Goal: Use online tool/utility: Utilize a website feature to perform a specific function

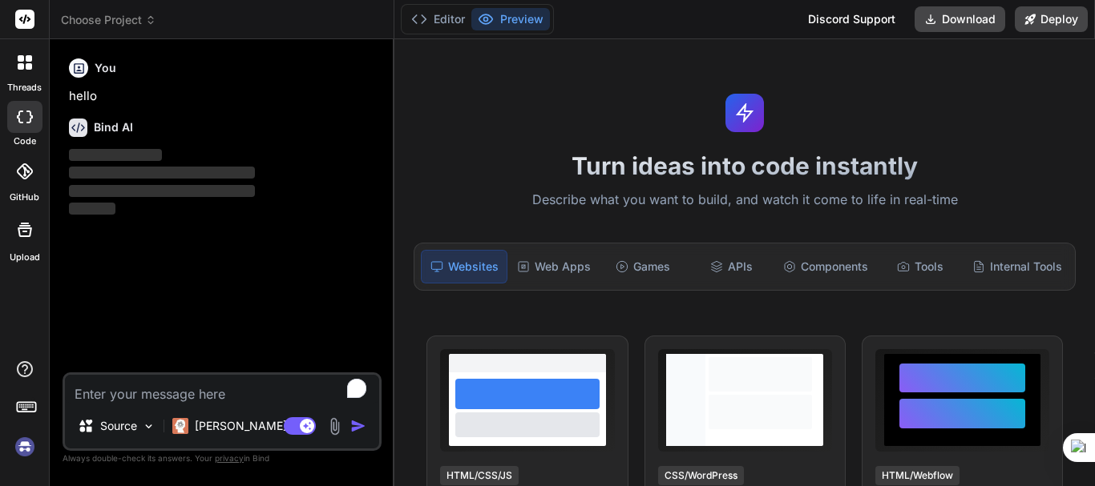
click at [23, 446] on img at bounding box center [24, 447] width 27 height 27
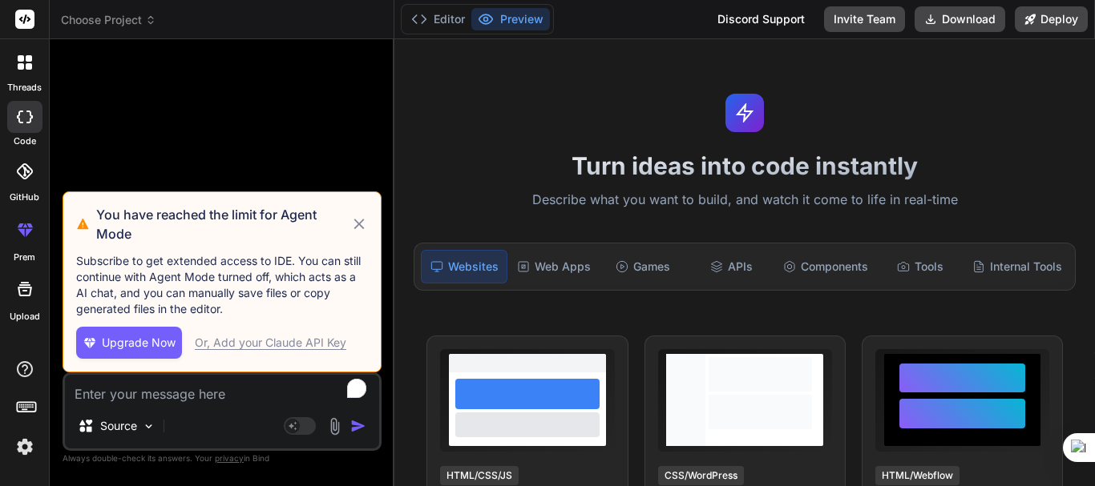
click at [355, 225] on icon at bounding box center [359, 224] width 18 height 19
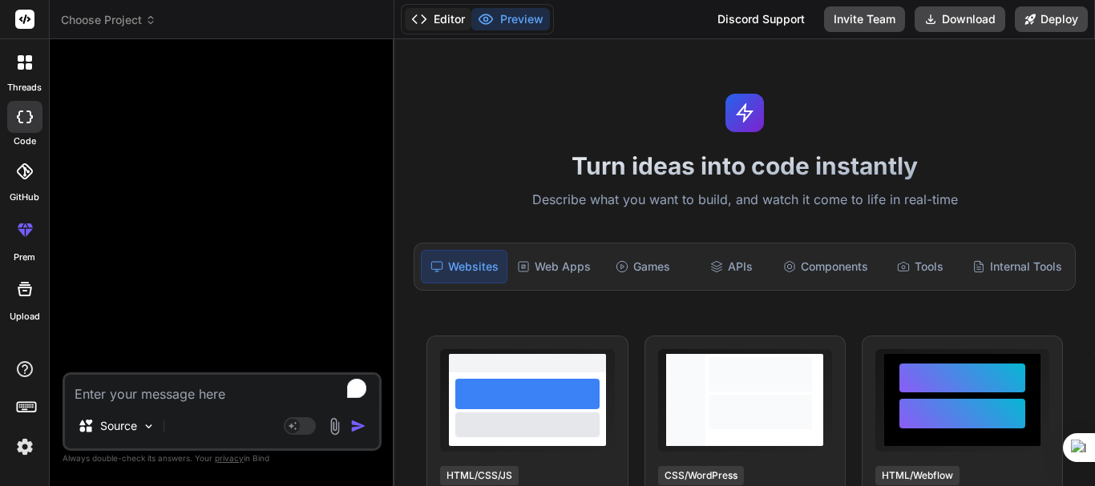
click at [437, 17] on button "Editor" at bounding box center [438, 19] width 67 height 22
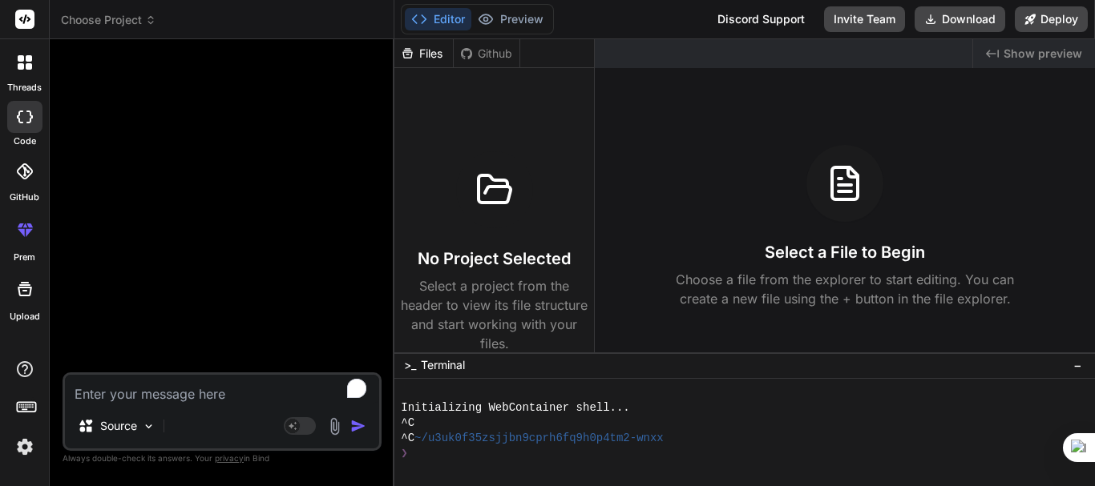
click at [28, 77] on div at bounding box center [25, 63] width 34 height 34
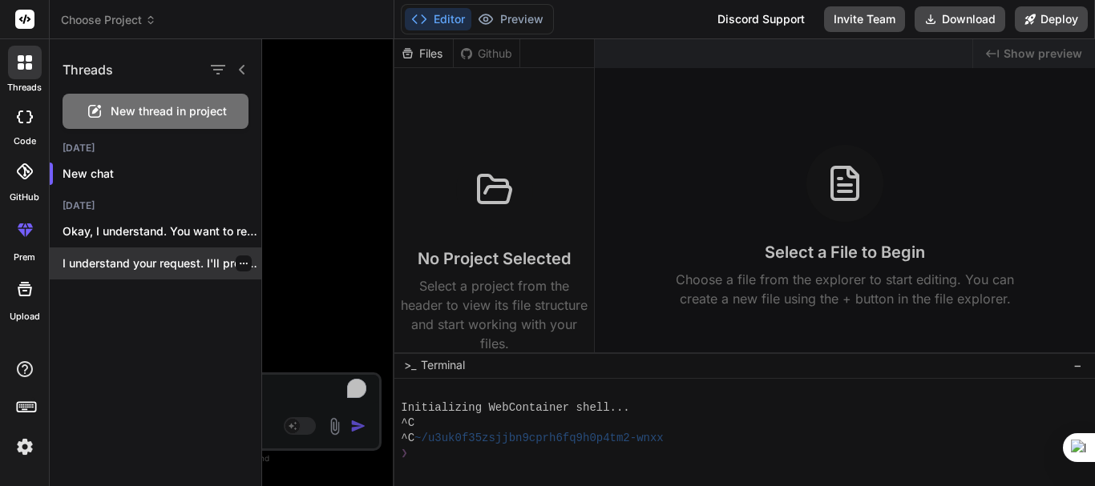
click at [121, 248] on div "I understand your request. I'll proceed with..." at bounding box center [156, 264] width 212 height 32
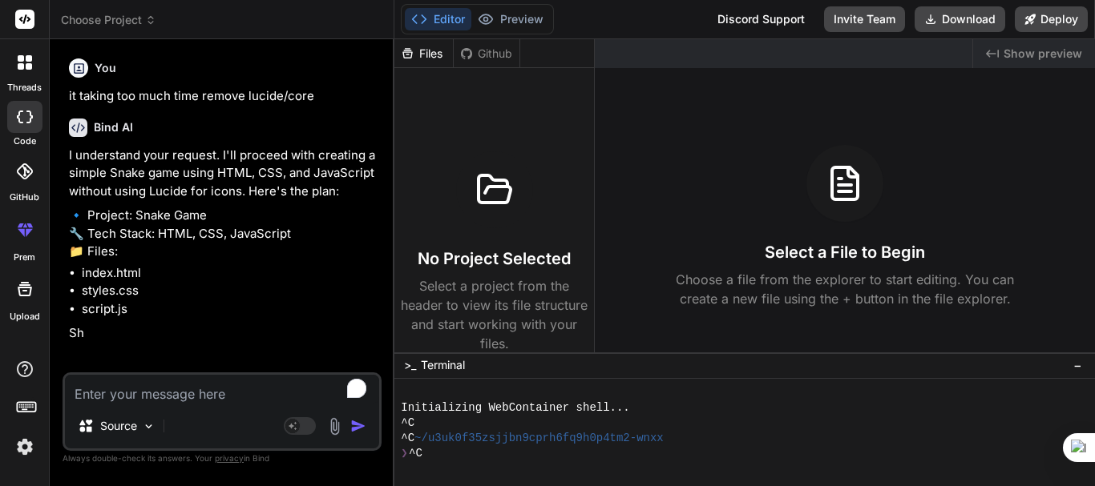
click at [25, 65] on icon at bounding box center [25, 62] width 14 height 14
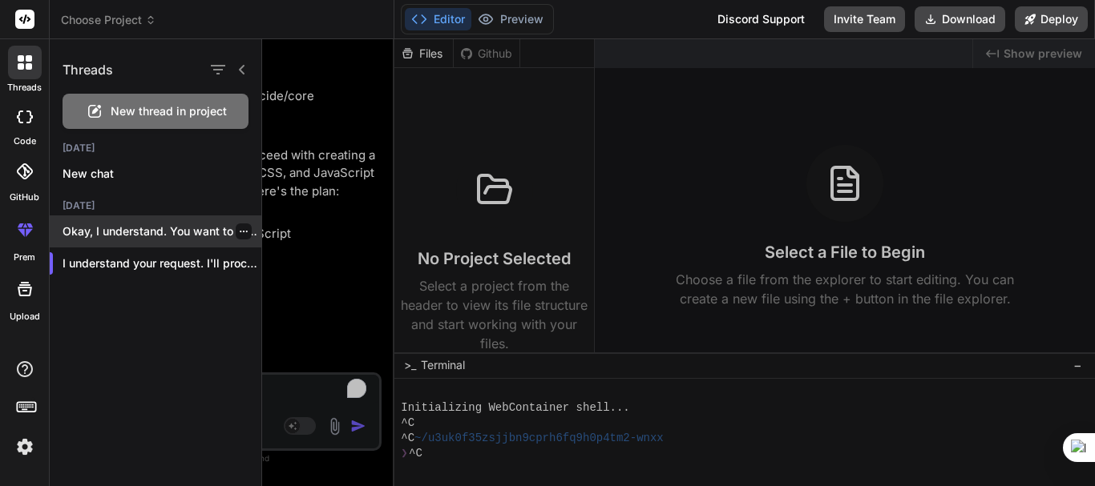
click at [101, 231] on p "Okay, I understand. You want to revert..." at bounding box center [162, 232] width 199 height 16
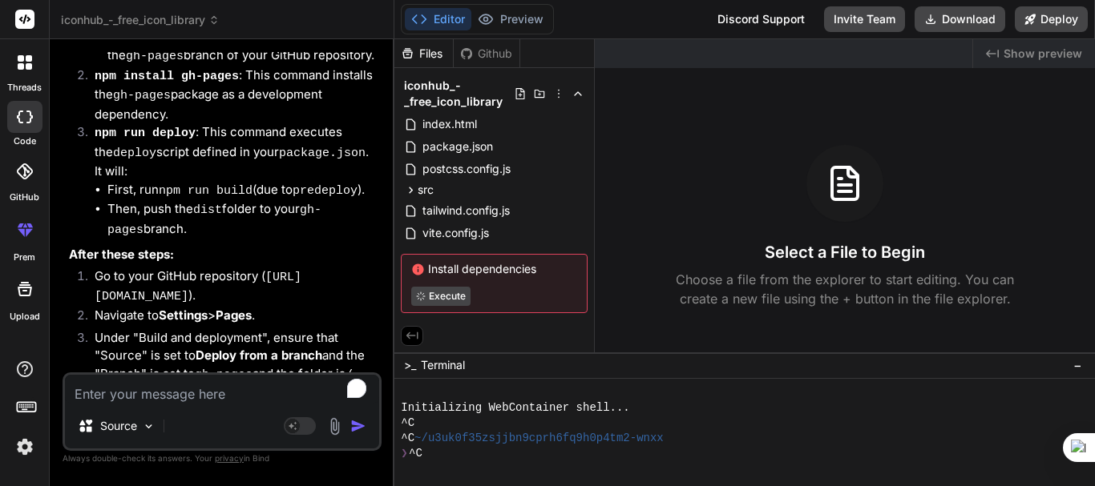
scroll to position [15, 0]
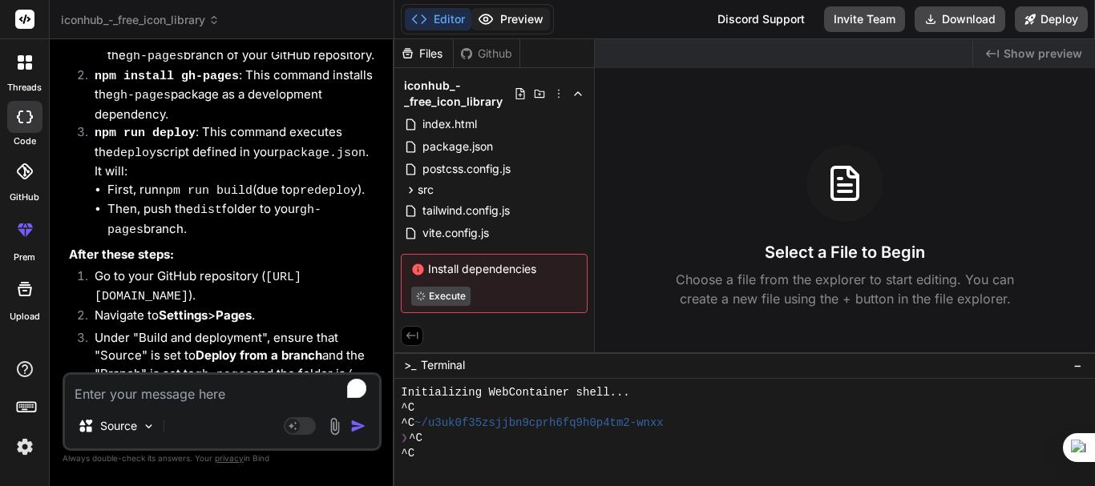
click at [508, 14] on button "Preview" at bounding box center [510, 19] width 79 height 22
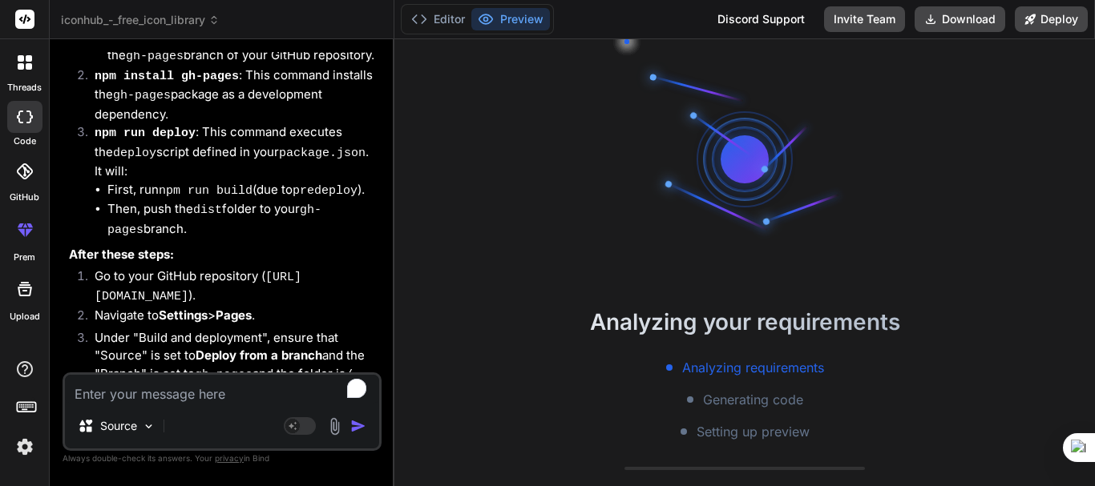
click at [230, 307] on li "Navigate to Settings > Pages ." at bounding box center [230, 318] width 297 height 22
click at [230, 268] on li "Go to your GitHub repository ( [URL][DOMAIN_NAME] )." at bounding box center [230, 287] width 297 height 39
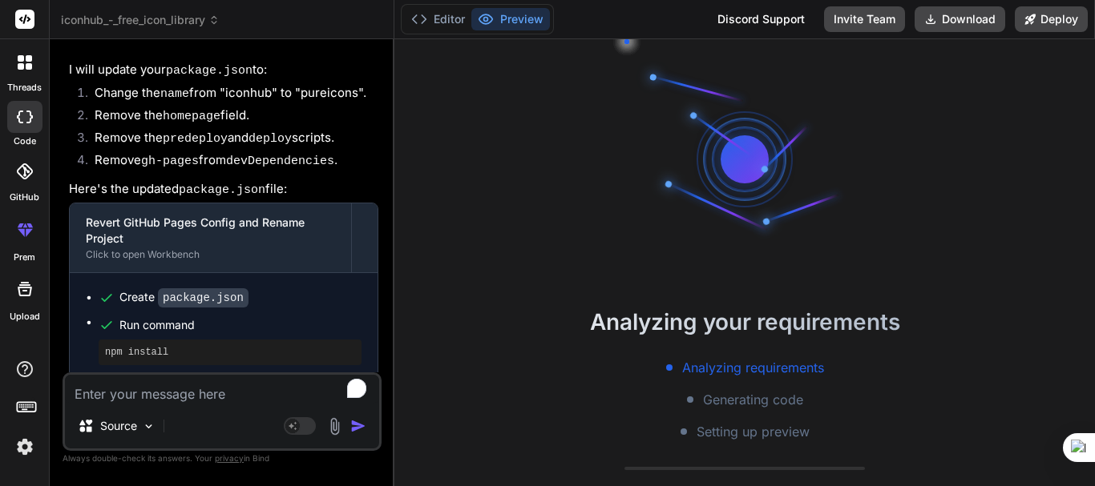
scroll to position [3237, 0]
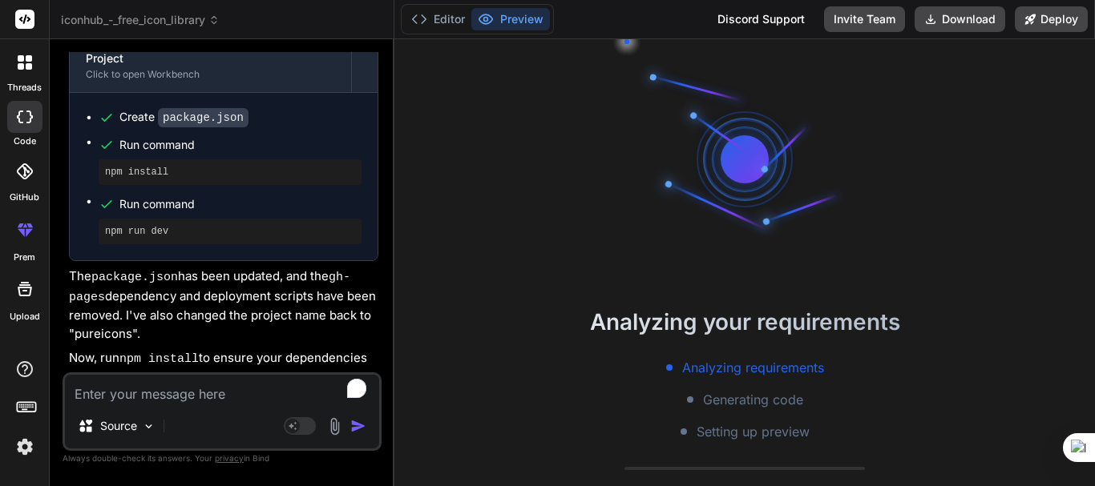
click at [151, 398] on textarea "To enrich screen reader interactions, please activate Accessibility in Grammarl…" at bounding box center [222, 389] width 314 height 29
type textarea "x"
type textarea "n"
type textarea "x"
type textarea "no"
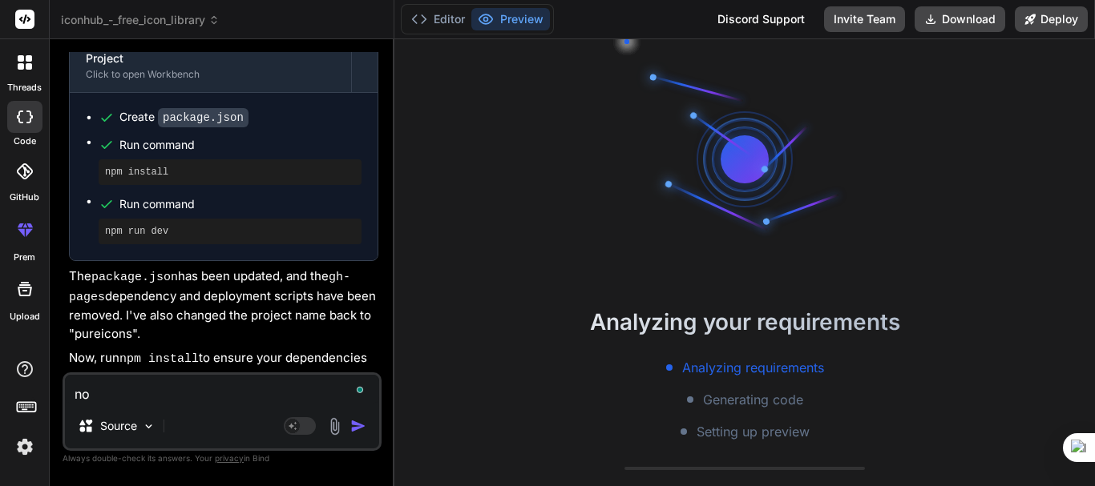
type textarea "x"
type textarea "now"
type textarea "x"
type textarea "now"
type textarea "x"
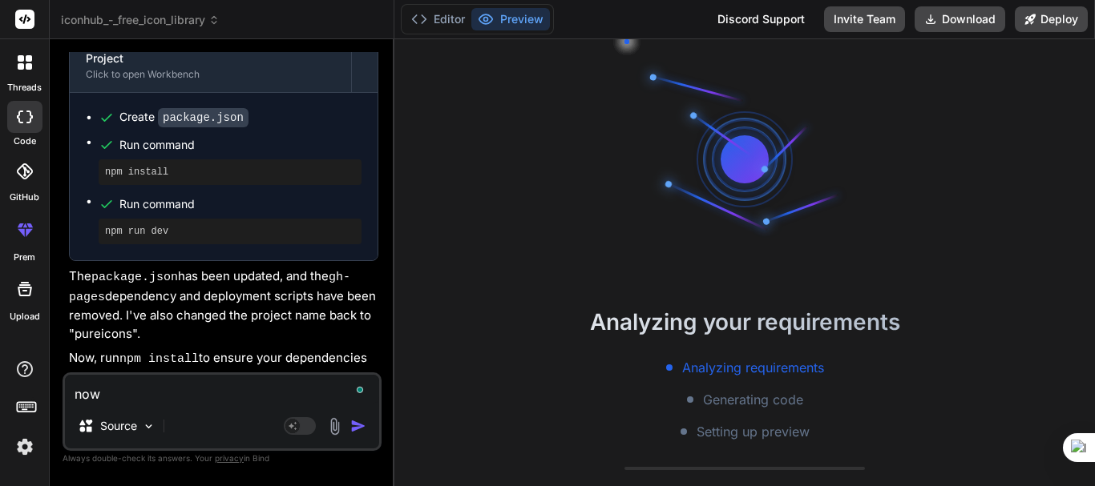
type textarea "now"
type textarea "x"
type textarea "no"
type textarea "x"
type textarea "n"
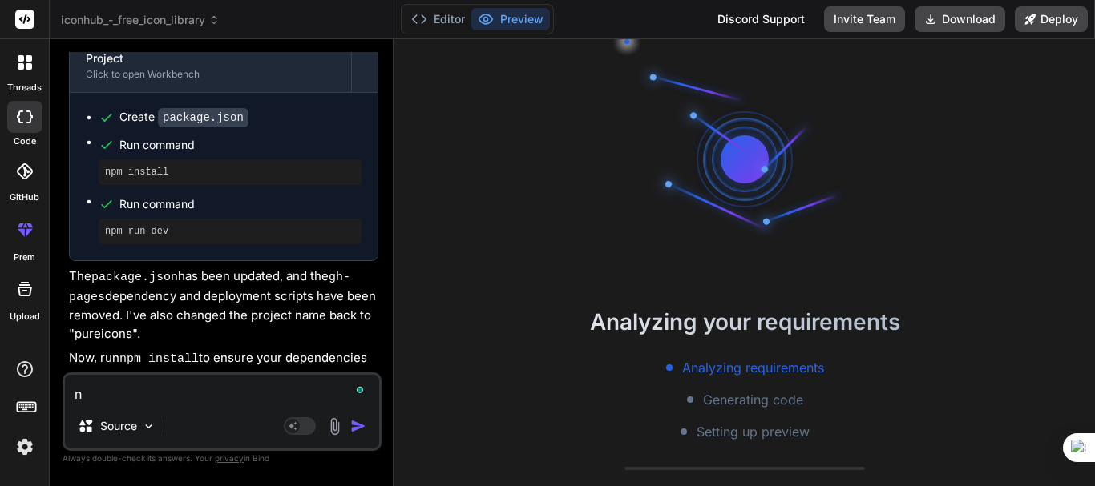
type textarea "x"
type textarea "r"
type textarea "x"
type textarea "ru"
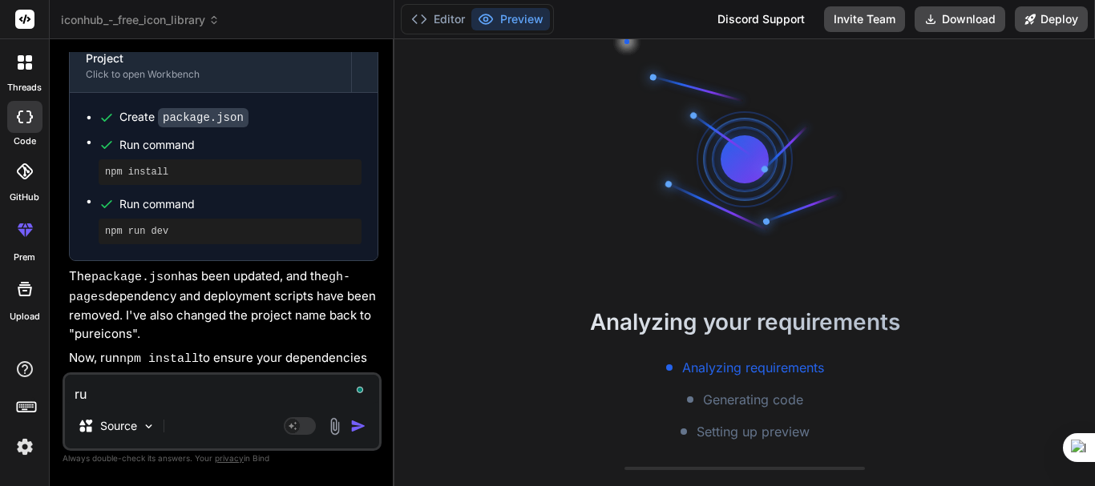
type textarea "x"
type textarea "run"
type textarea "x"
type textarea "run"
type textarea "x"
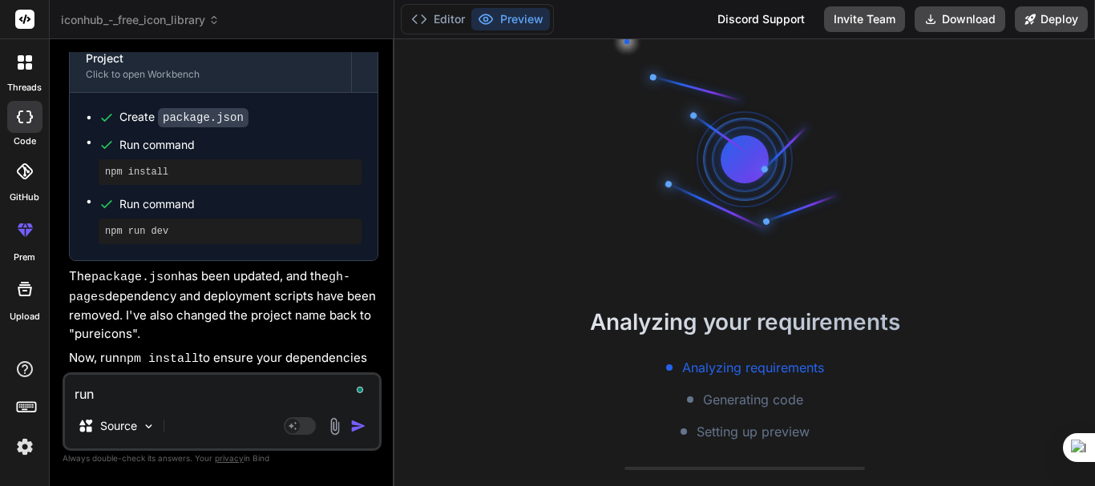
type textarea "run m"
type textarea "x"
type textarea "run my"
type textarea "x"
type textarea "run my"
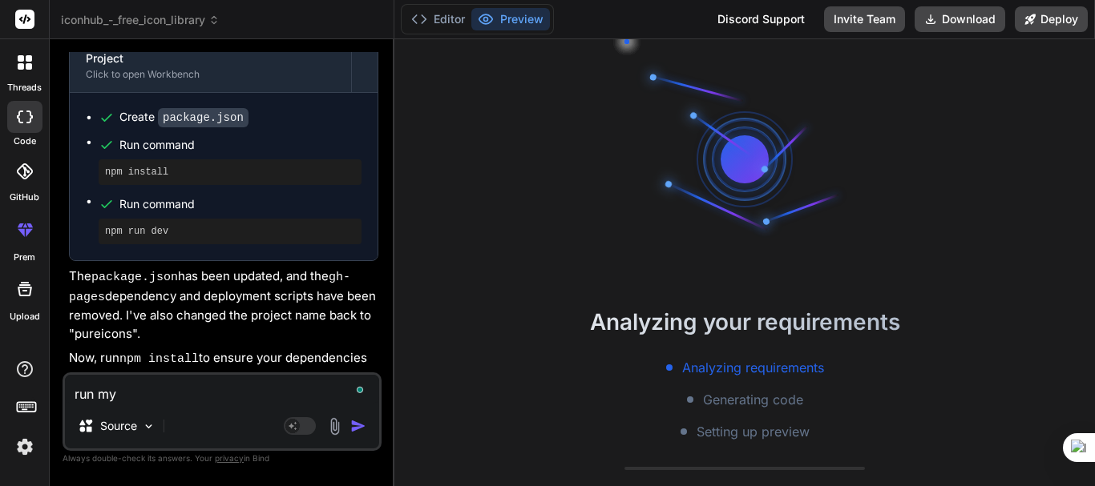
type textarea "x"
type textarea "run my a"
type textarea "x"
type textarea "run my ap"
type textarea "x"
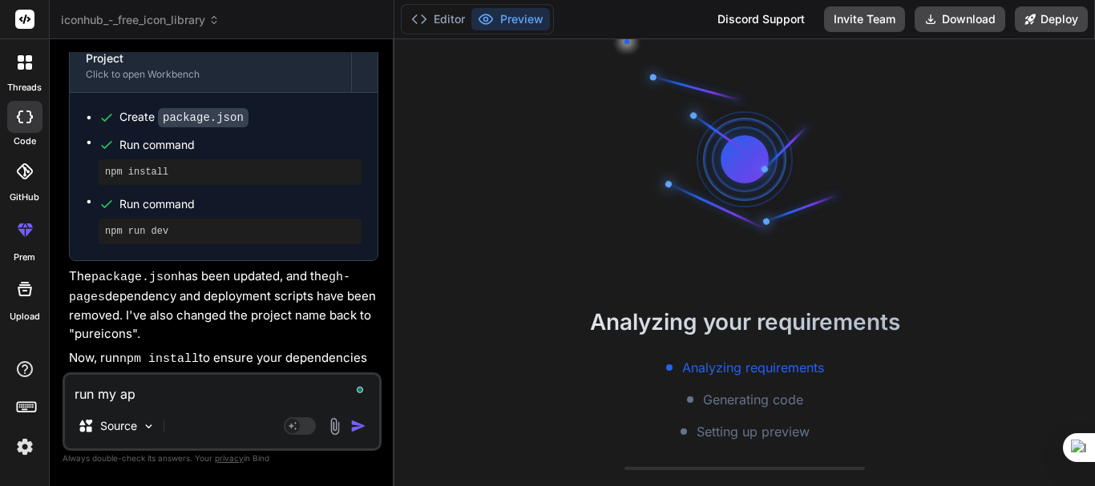
type textarea "run my app"
type textarea "x"
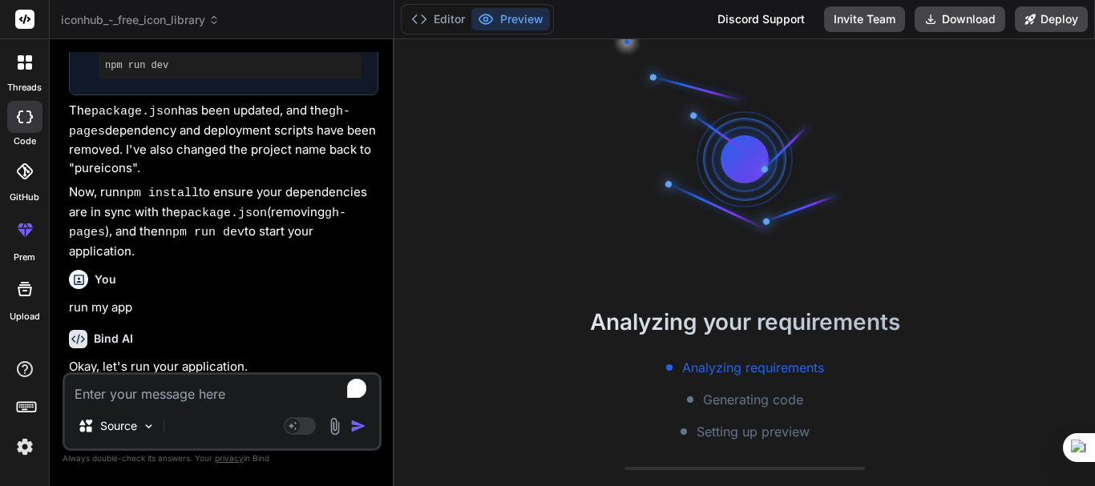
scroll to position [30, 0]
click at [153, 317] on div "Bind AI Okay, let's run your application. Run Application Click to open Workben…" at bounding box center [223, 447] width 309 height 261
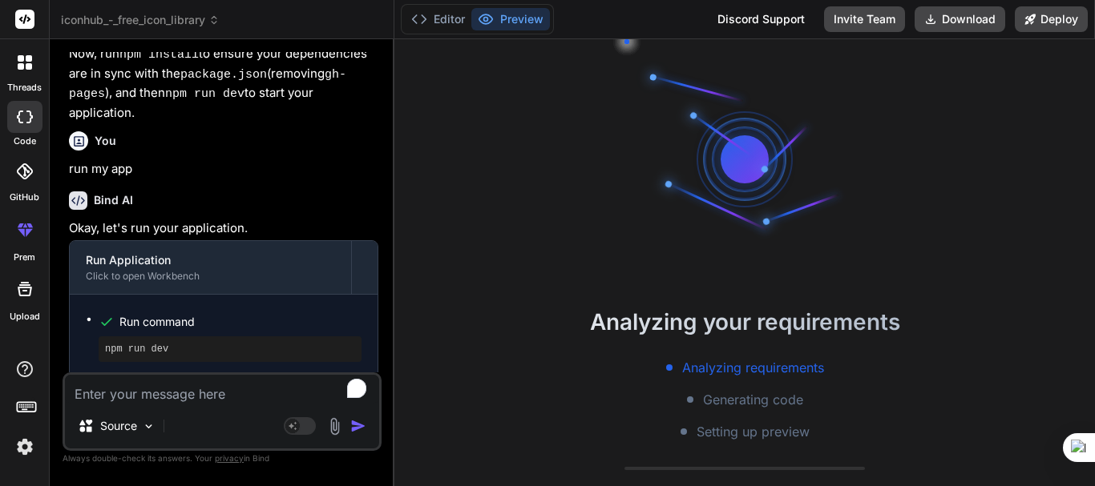
scroll to position [3554, 0]
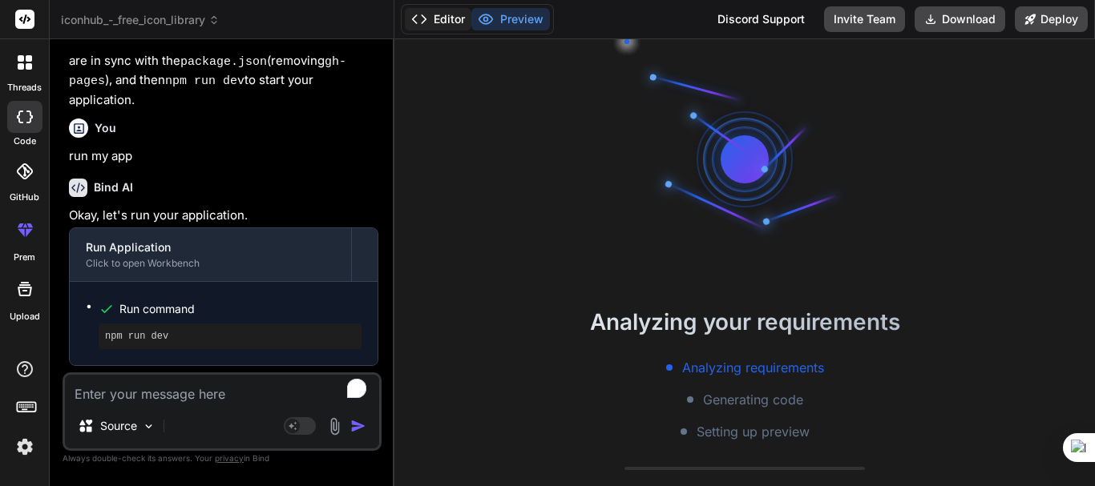
click at [446, 24] on button "Editor" at bounding box center [438, 19] width 67 height 22
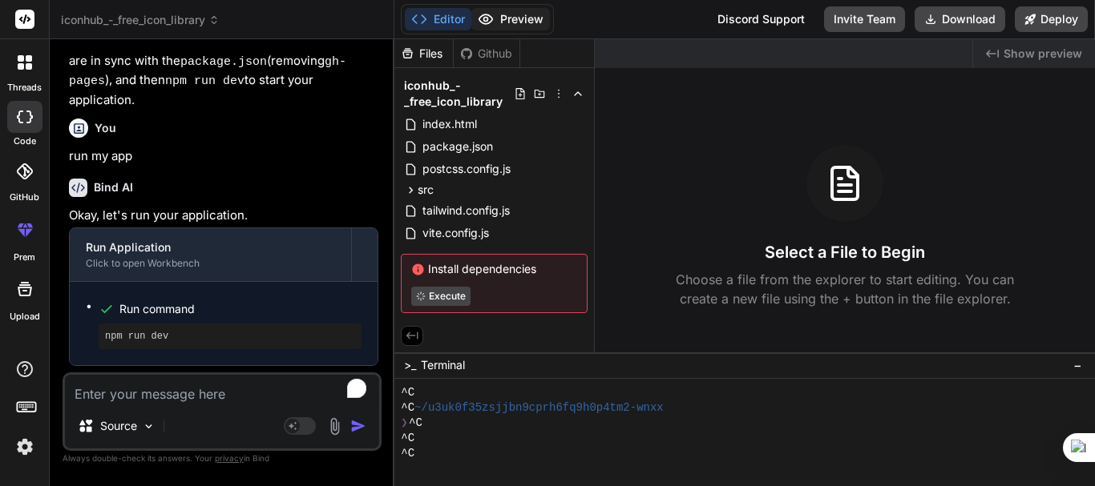
click at [494, 16] on button "Preview" at bounding box center [510, 19] width 79 height 22
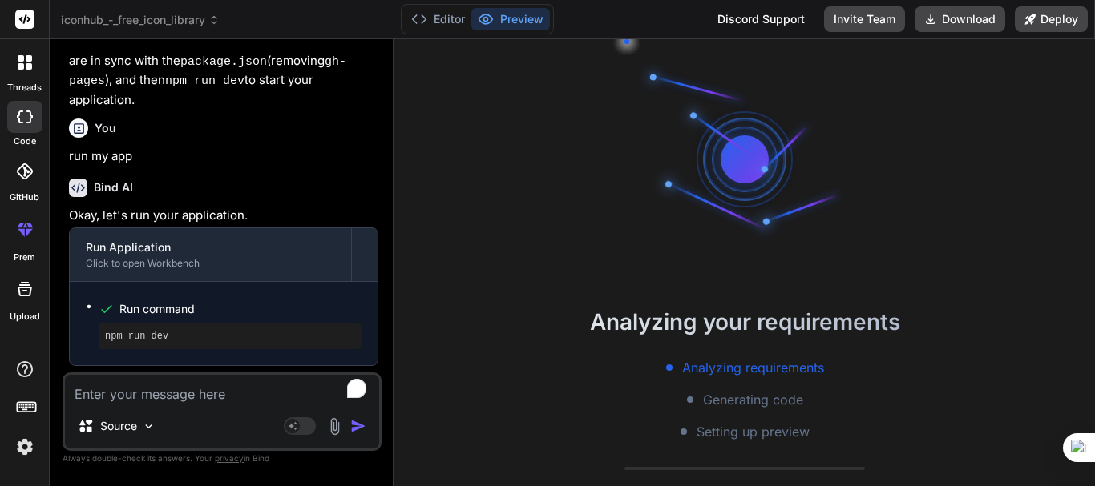
click at [176, 399] on textarea "To enrich screen reader interactions, please activate Accessibility in Grammarl…" at bounding box center [222, 389] width 314 height 29
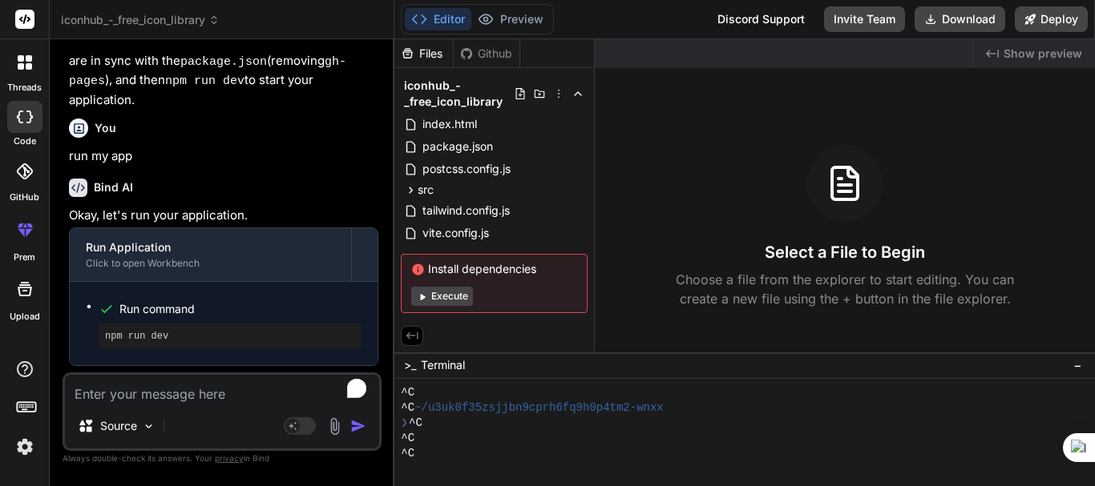
scroll to position [493, 0]
click at [445, 295] on button "Execute" at bounding box center [442, 296] width 62 height 19
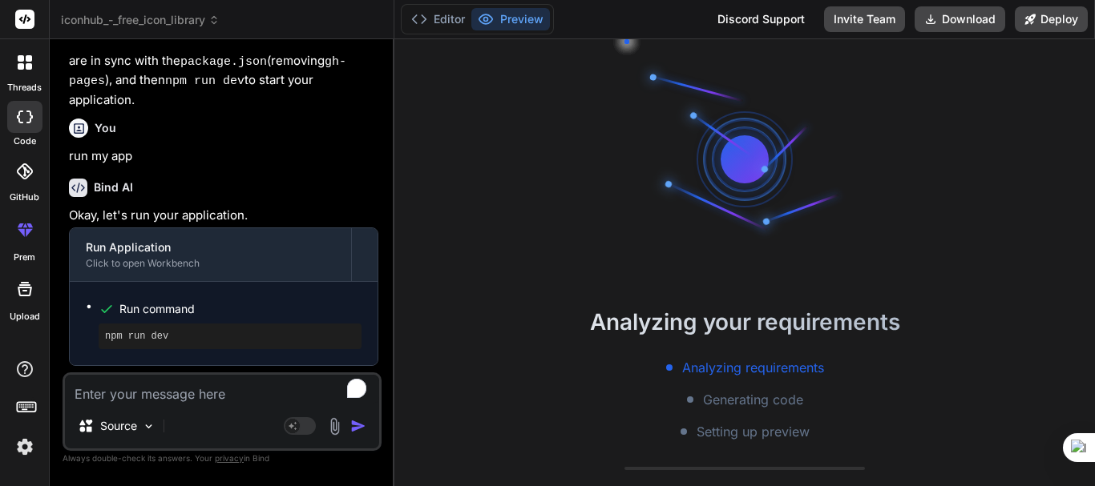
scroll to position [46, 0]
click at [957, 18] on button "Download" at bounding box center [959, 19] width 91 height 26
type textarea "x"
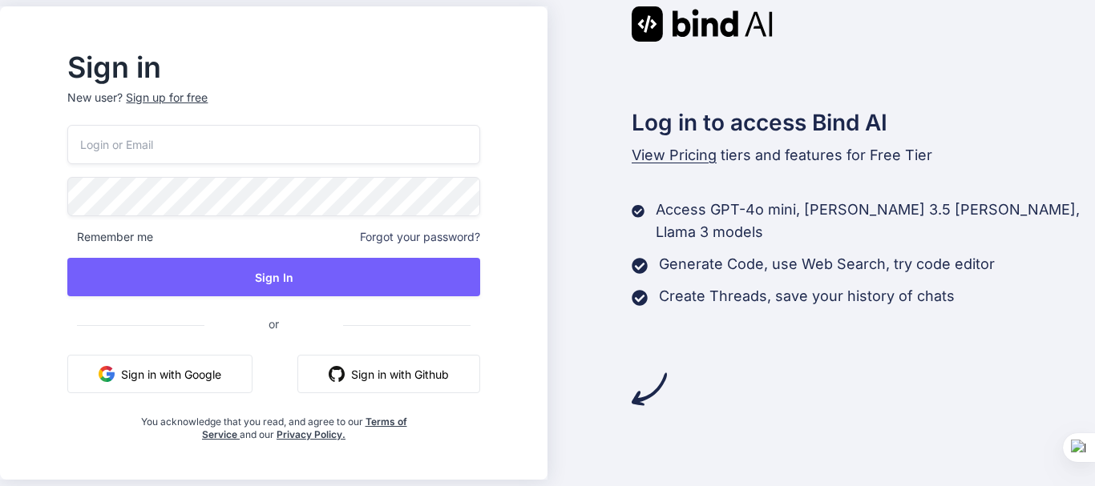
click at [232, 147] on input "email" at bounding box center [273, 144] width 412 height 39
type input "winehi5423@ncien.com"
type textarea "winehi5423@ncien.com"
click at [251, 142] on input "winehi5423@ncien.com" at bounding box center [273, 144] width 412 height 39
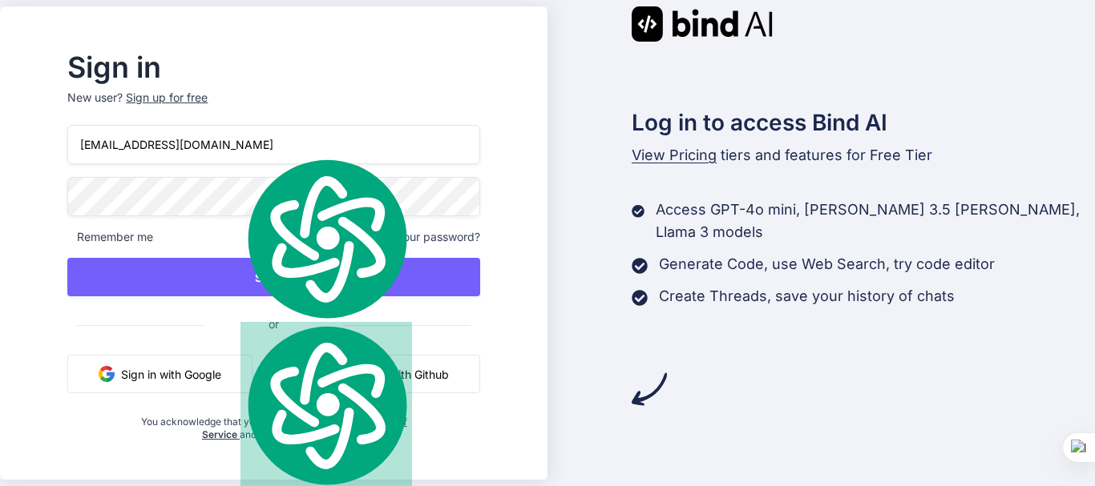
type input "winehi5423@ncien.com"
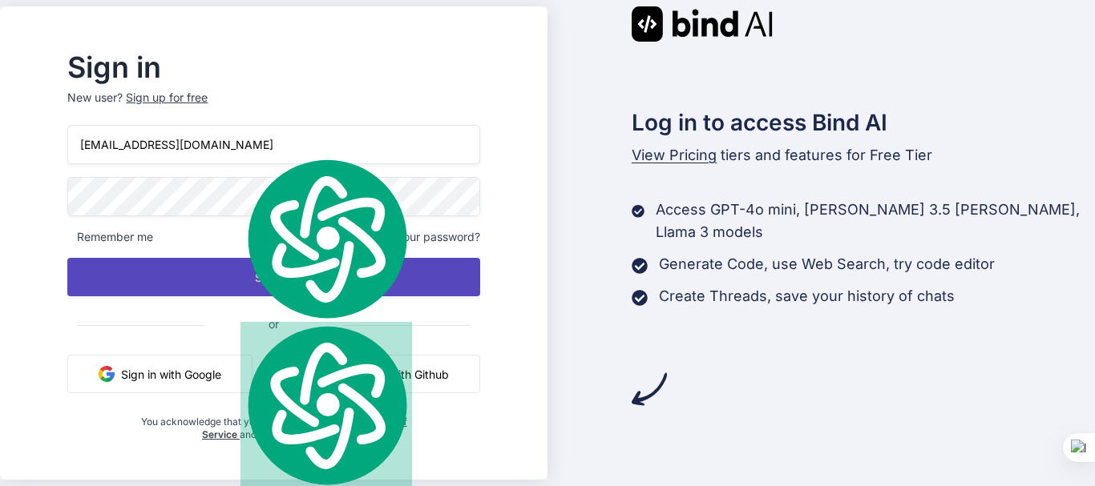
click at [300, 289] on button "Sign In" at bounding box center [273, 277] width 412 height 38
